Goal: Task Accomplishment & Management: Manage account settings

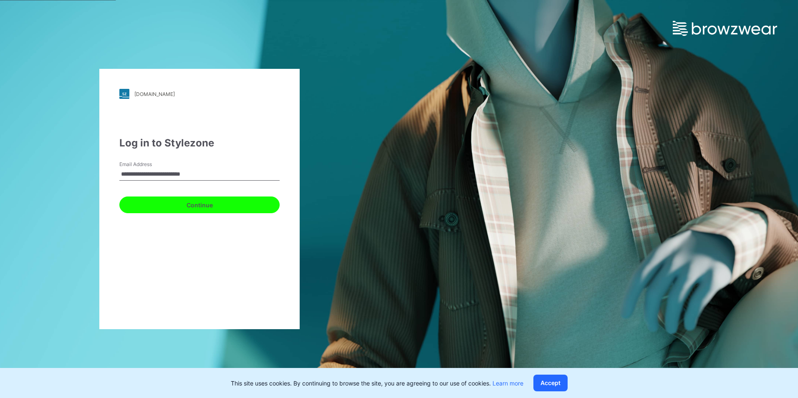
click at [195, 205] on button "Continue" at bounding box center [199, 205] width 160 height 17
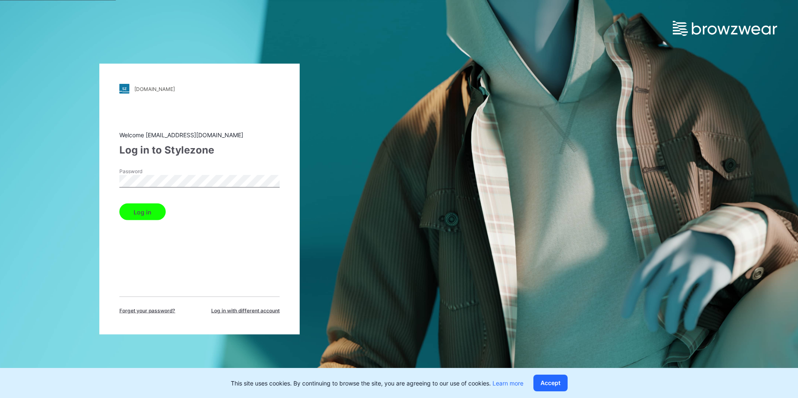
click at [132, 207] on button "Log in" at bounding box center [142, 212] width 46 height 17
